Goal: Transaction & Acquisition: Purchase product/service

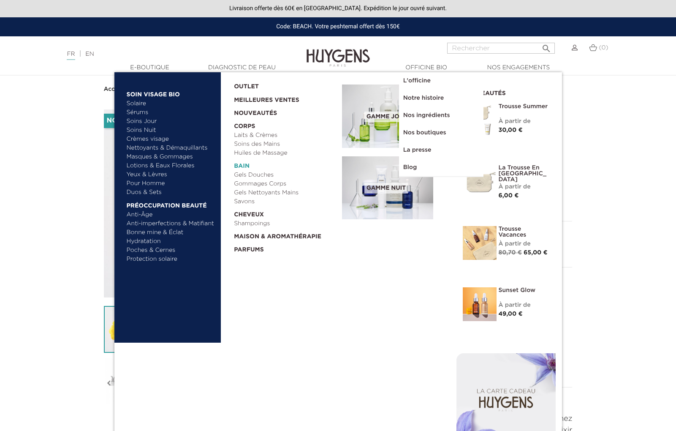
click at [238, 163] on link "  Bain" at bounding box center [285, 163] width 102 height 13
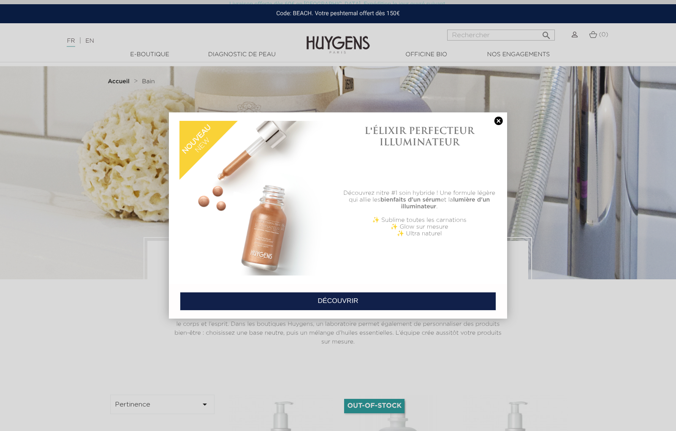
scroll to position [14, 0]
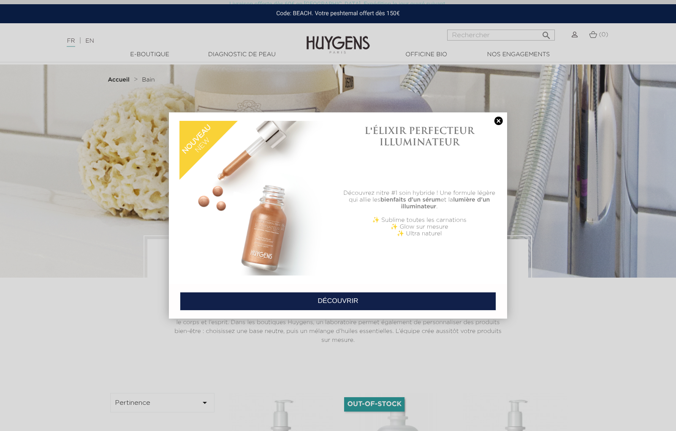
click at [498, 122] on link at bounding box center [499, 120] width 12 height 9
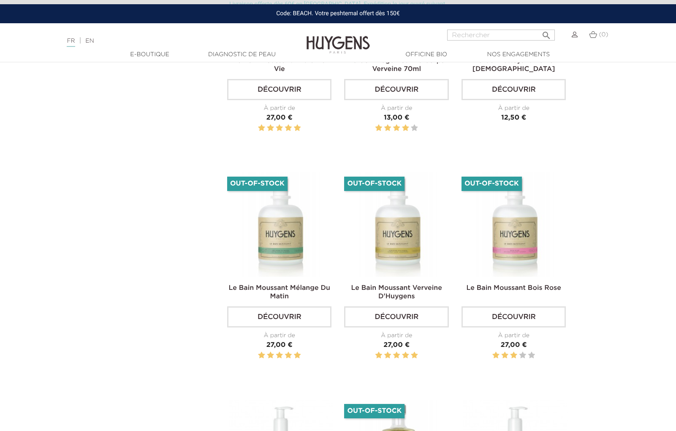
scroll to position [727, 0]
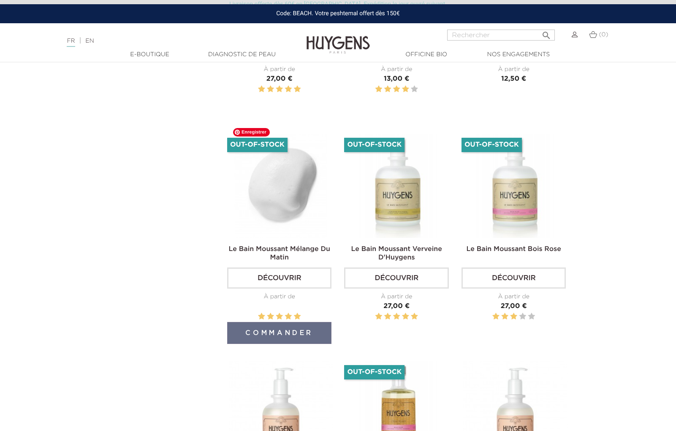
click at [285, 190] on img at bounding box center [281, 185] width 104 height 104
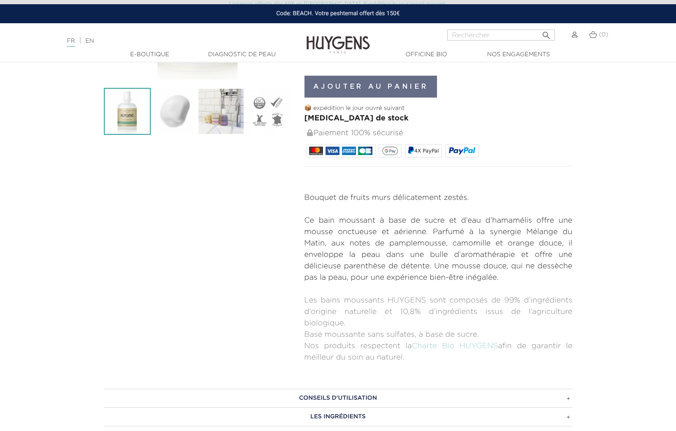
scroll to position [27, 0]
